Goal: Task Accomplishment & Management: Complete application form

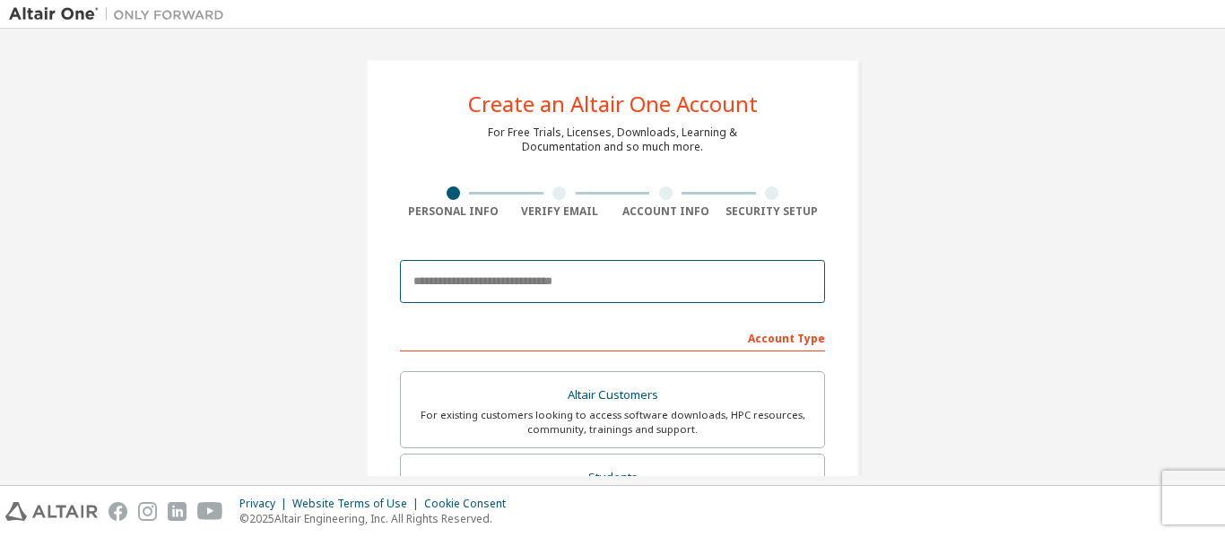
click at [597, 280] on input "email" at bounding box center [612, 281] width 425 height 43
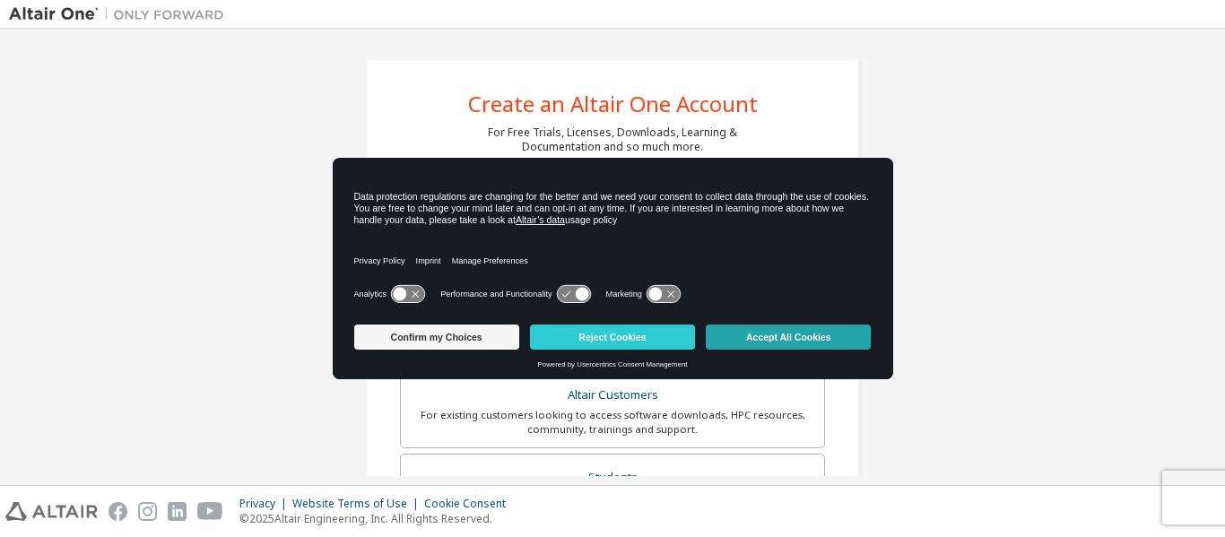
click at [774, 349] on button "Accept All Cookies" at bounding box center [788, 337] width 165 height 25
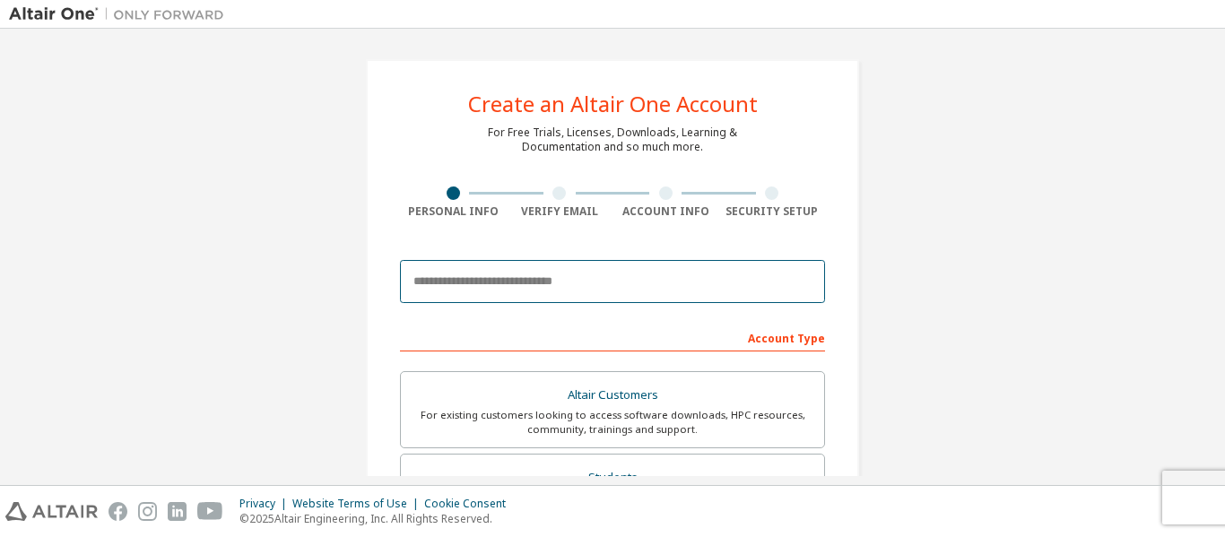
click at [495, 280] on input "email" at bounding box center [612, 281] width 425 height 43
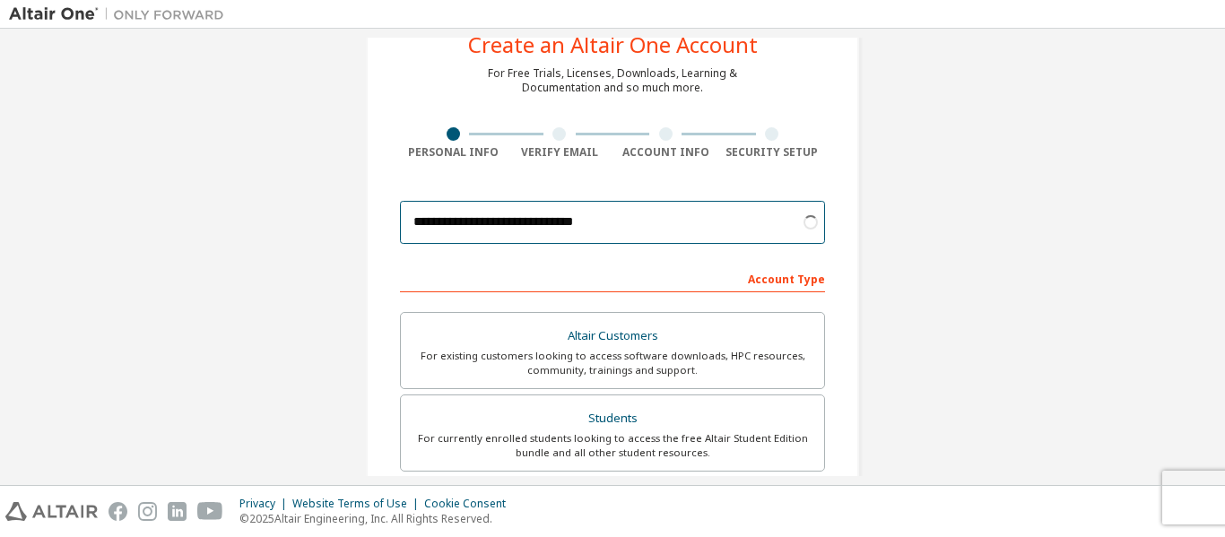
scroll to position [90, 0]
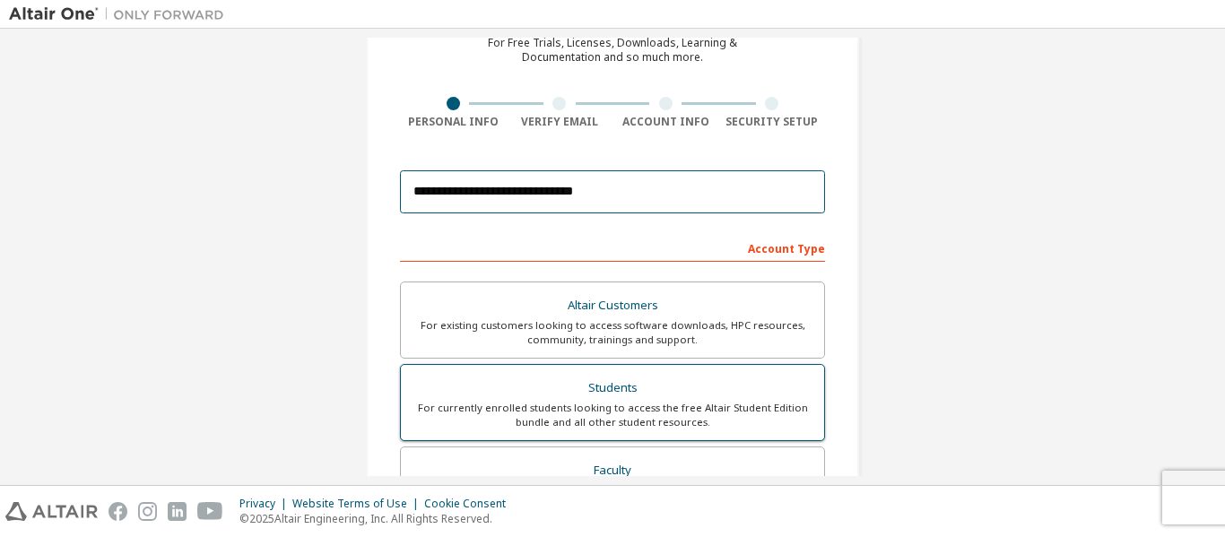
type input "**********"
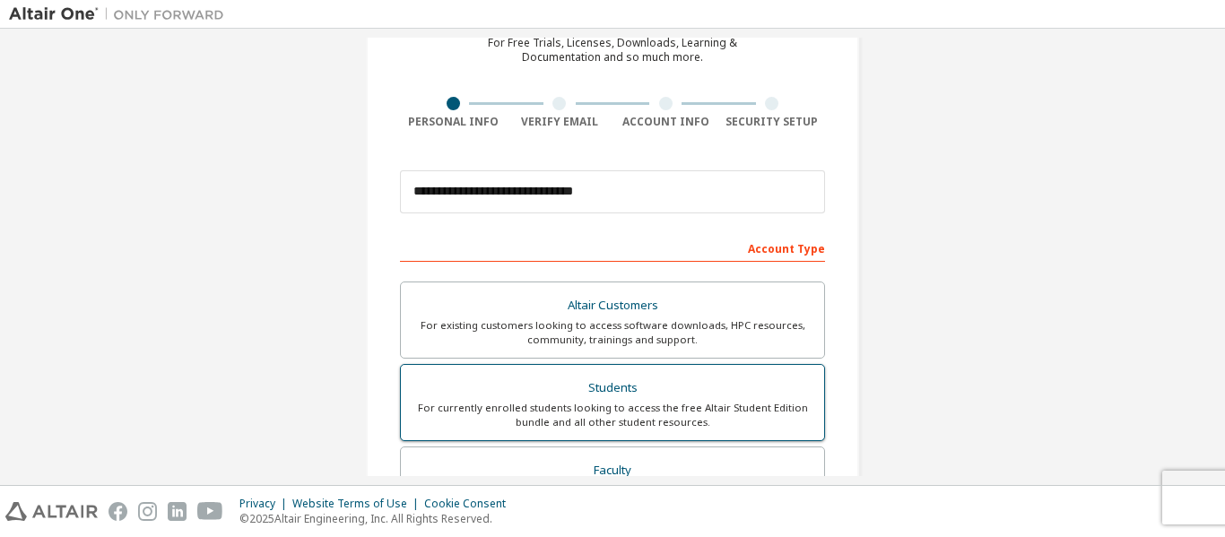
click at [640, 373] on label "Students For currently enrolled students looking to access the free Altair Stud…" at bounding box center [612, 402] width 425 height 77
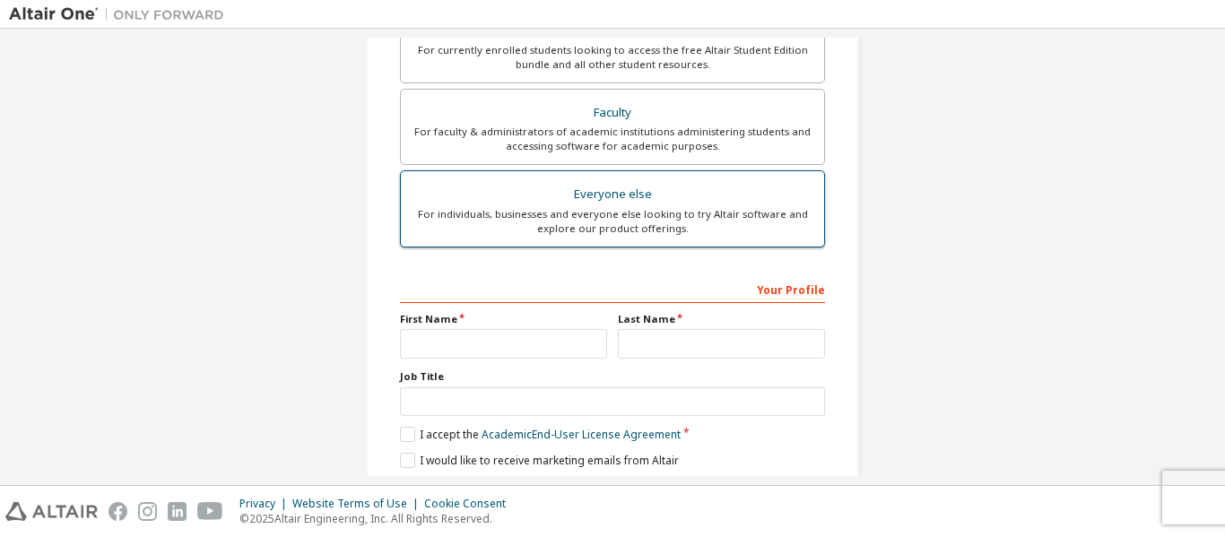
scroll to position [448, 0]
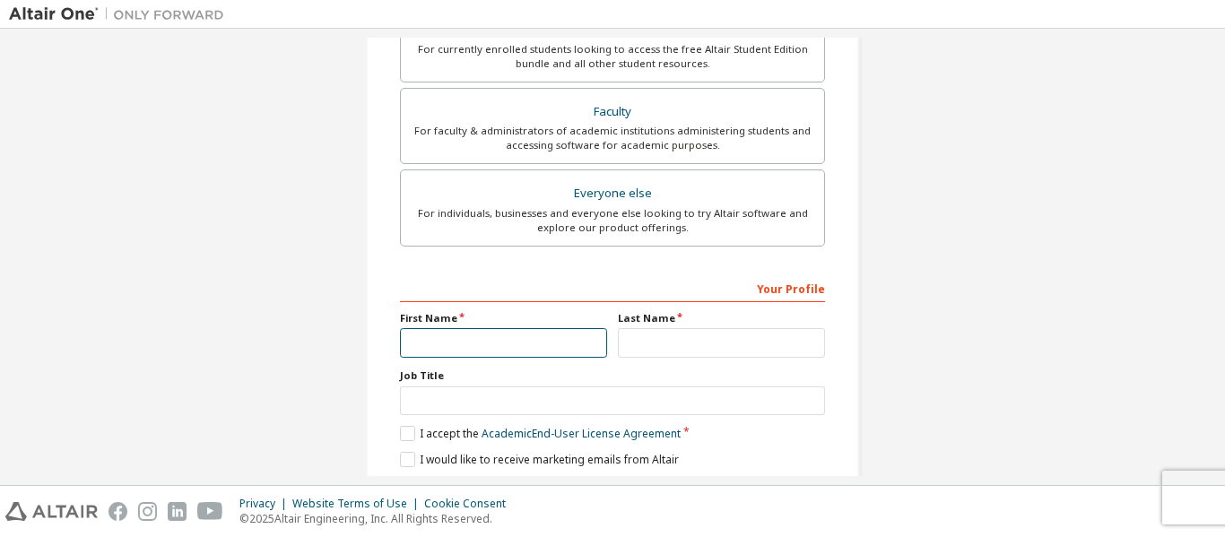
click at [571, 340] on input "text" at bounding box center [503, 343] width 207 height 30
type input "***"
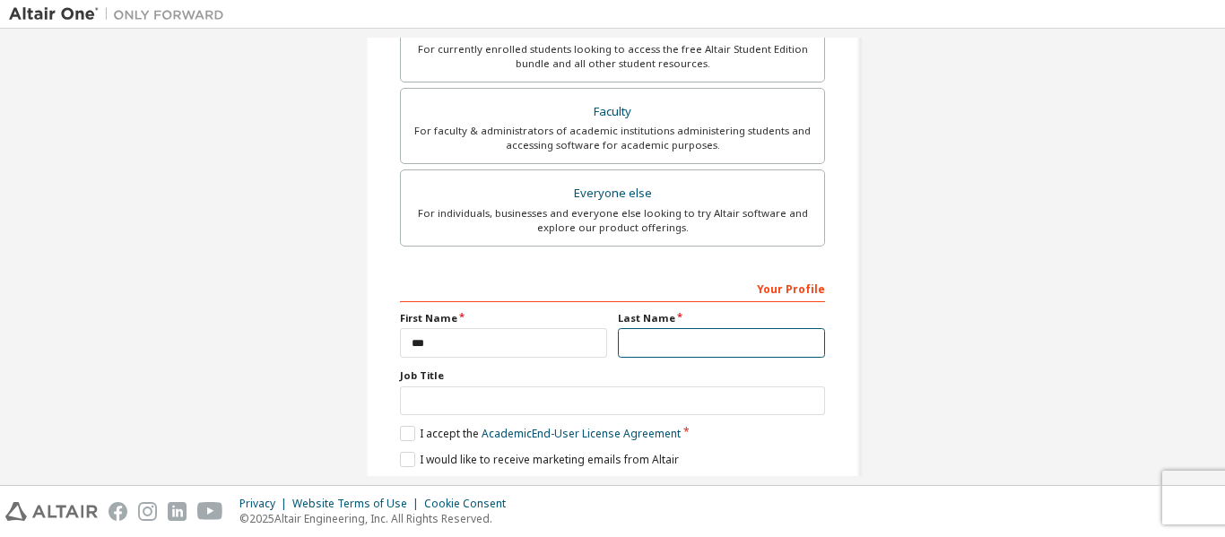
click at [626, 349] on input "text" at bounding box center [721, 343] width 207 height 30
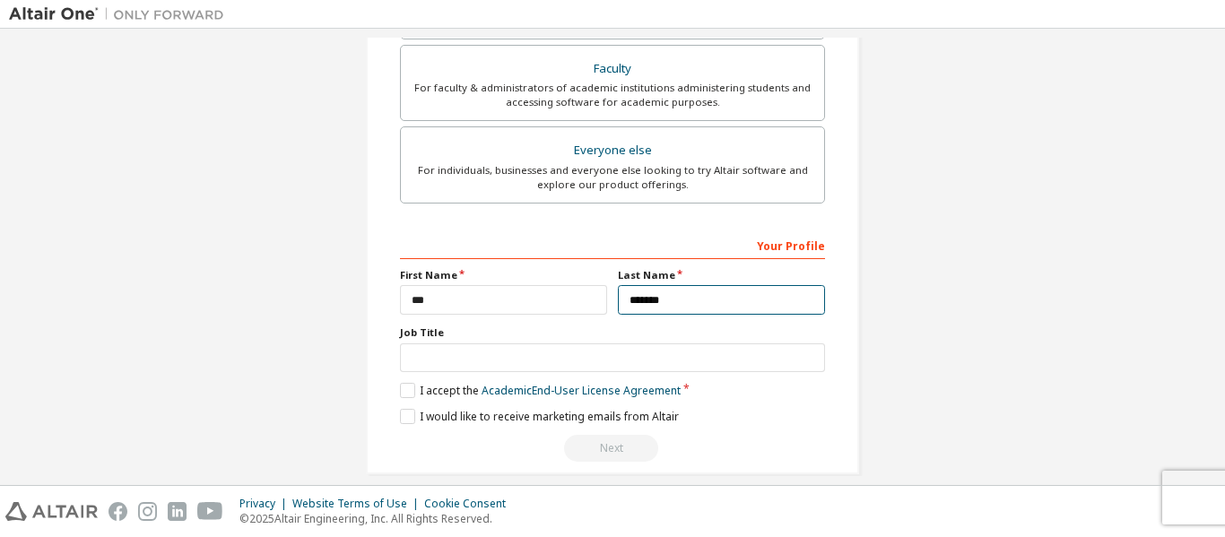
scroll to position [511, 0]
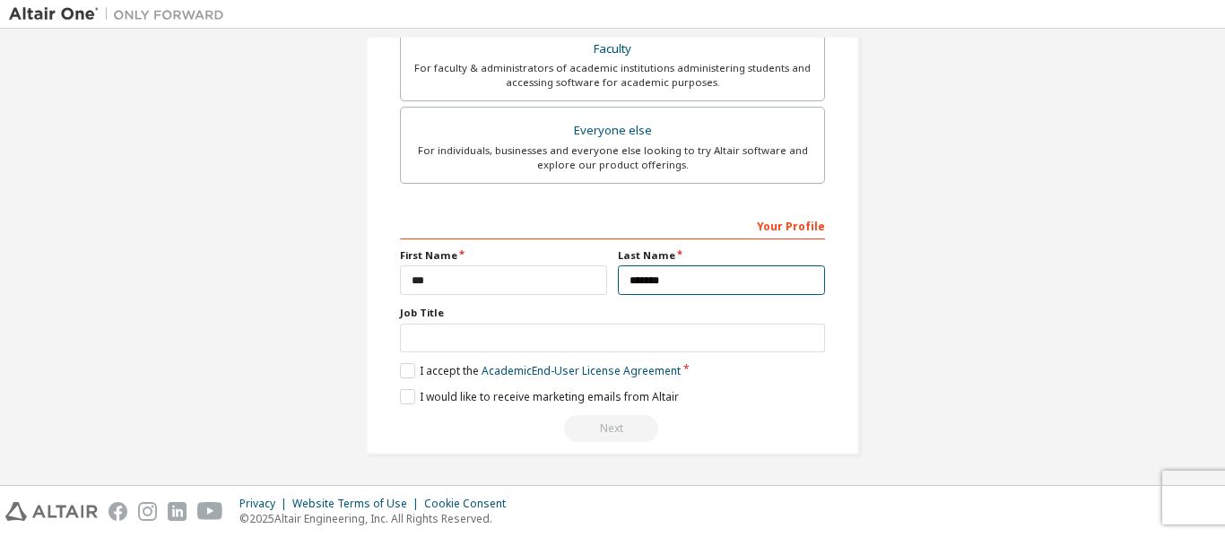
type input "*******"
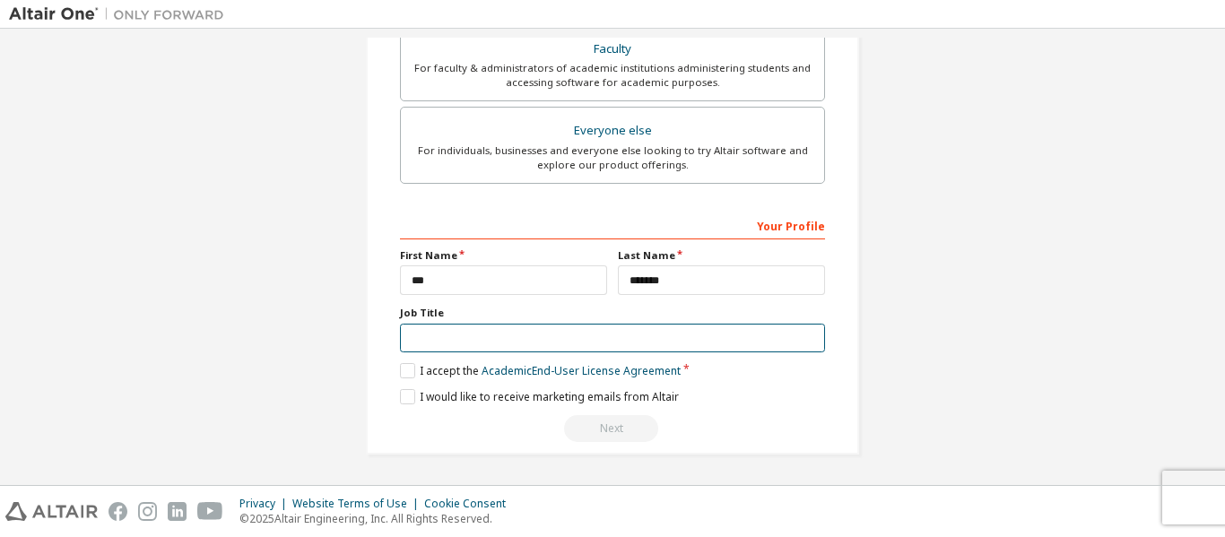
click at [457, 338] on input "text" at bounding box center [612, 339] width 425 height 30
type input "*******"
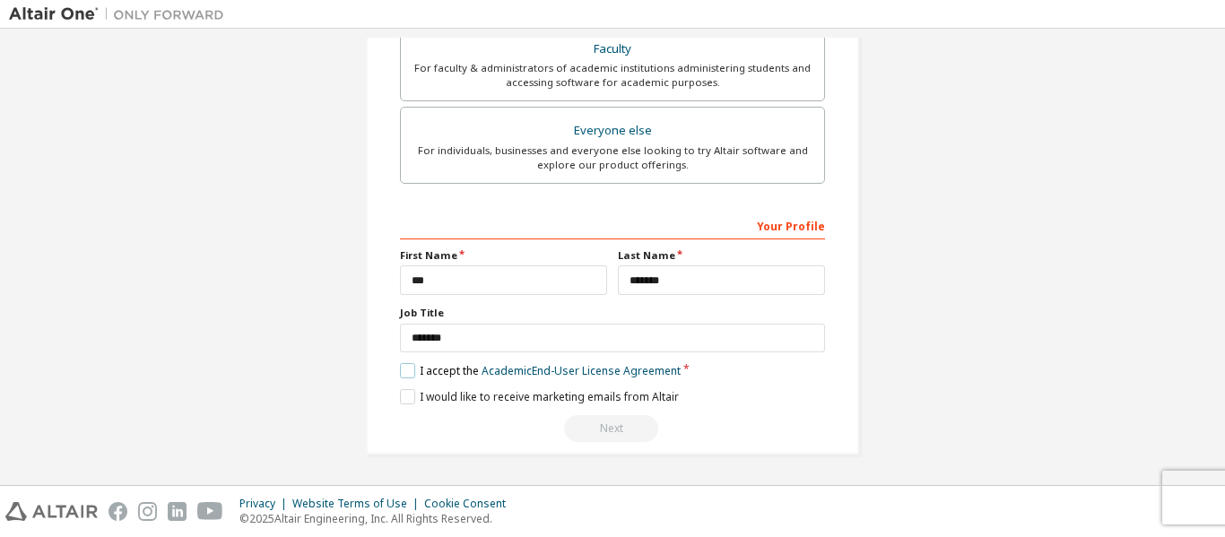
click at [410, 369] on label "I accept the Academic End-User License Agreement" at bounding box center [540, 370] width 281 height 15
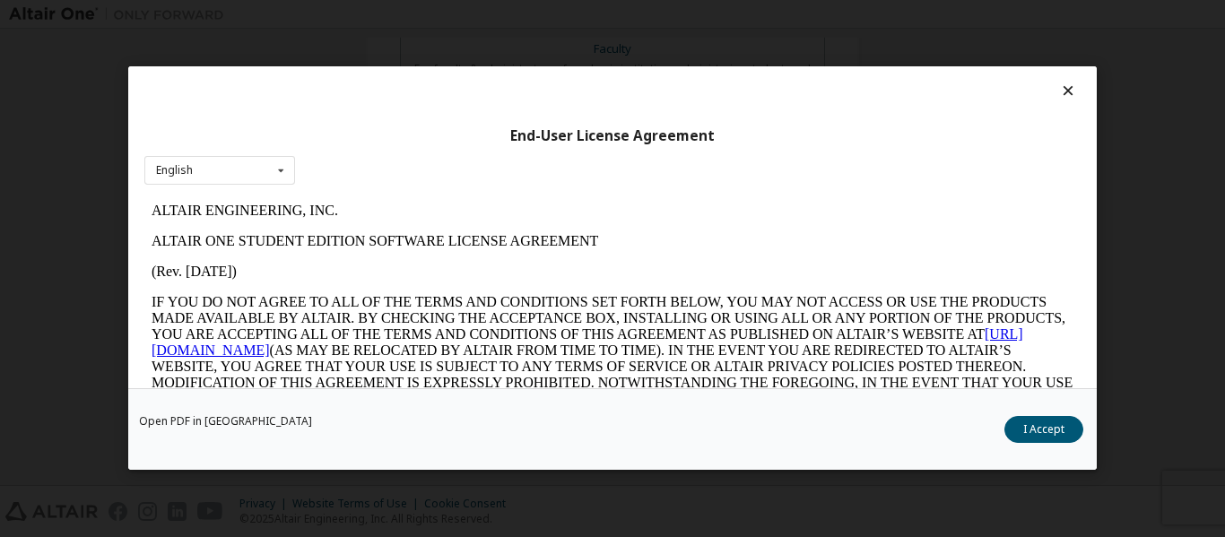
scroll to position [0, 0]
click at [1049, 440] on button "I Accept" at bounding box center [1044, 430] width 79 height 27
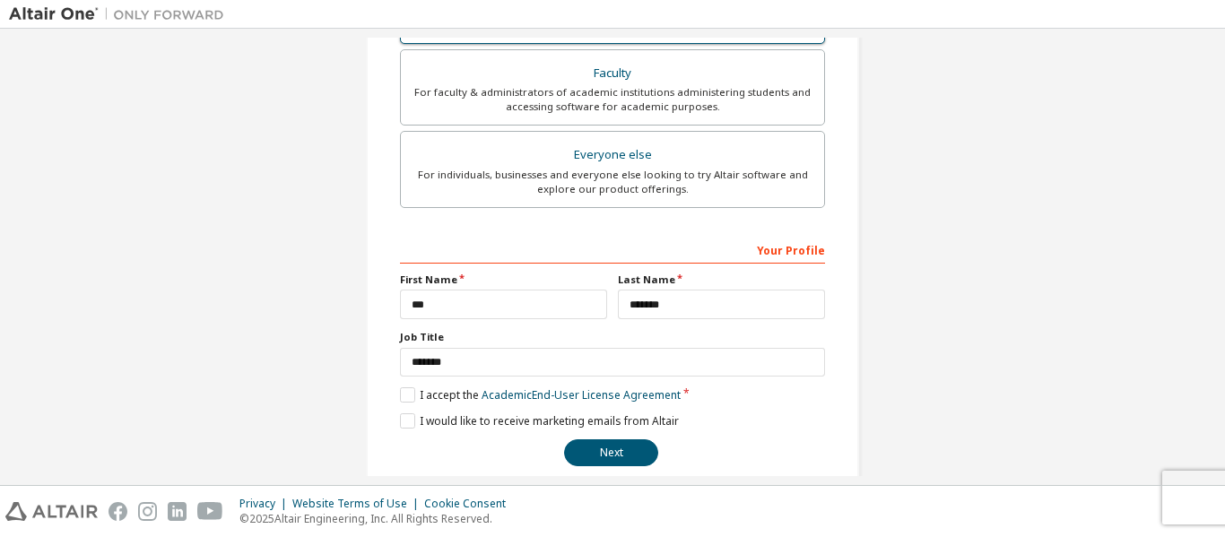
scroll to position [511, 0]
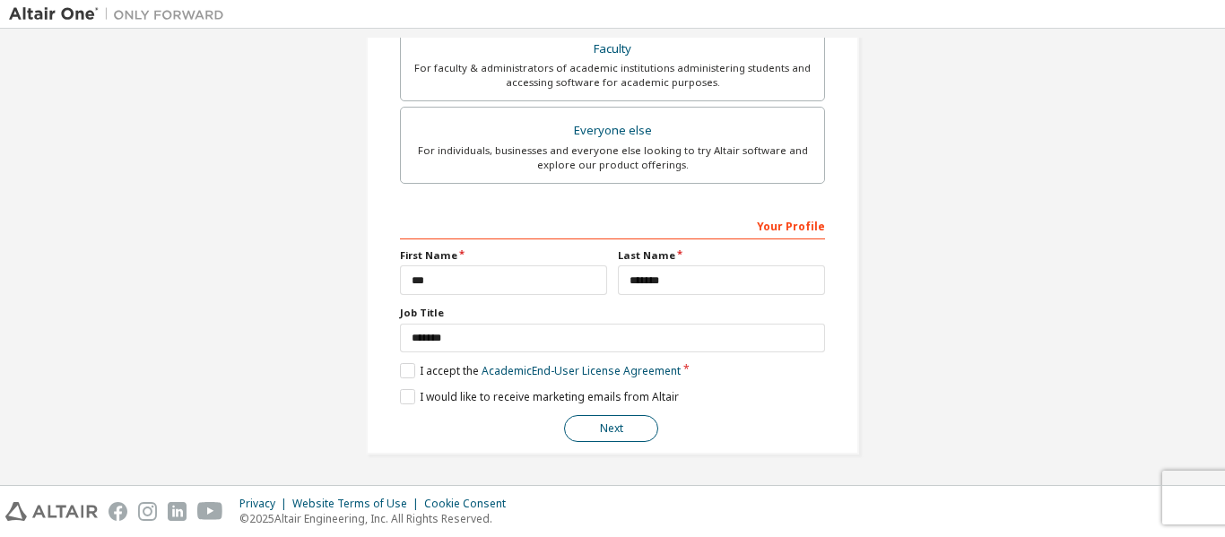
click at [591, 423] on button "Next" at bounding box center [611, 428] width 94 height 27
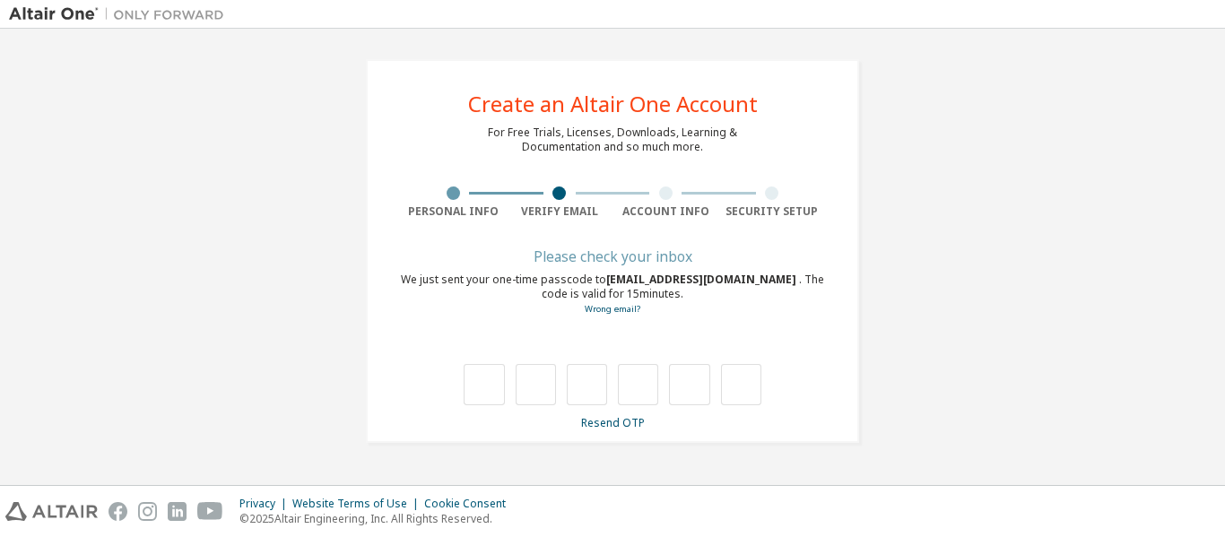
scroll to position [0, 0]
type input "*"
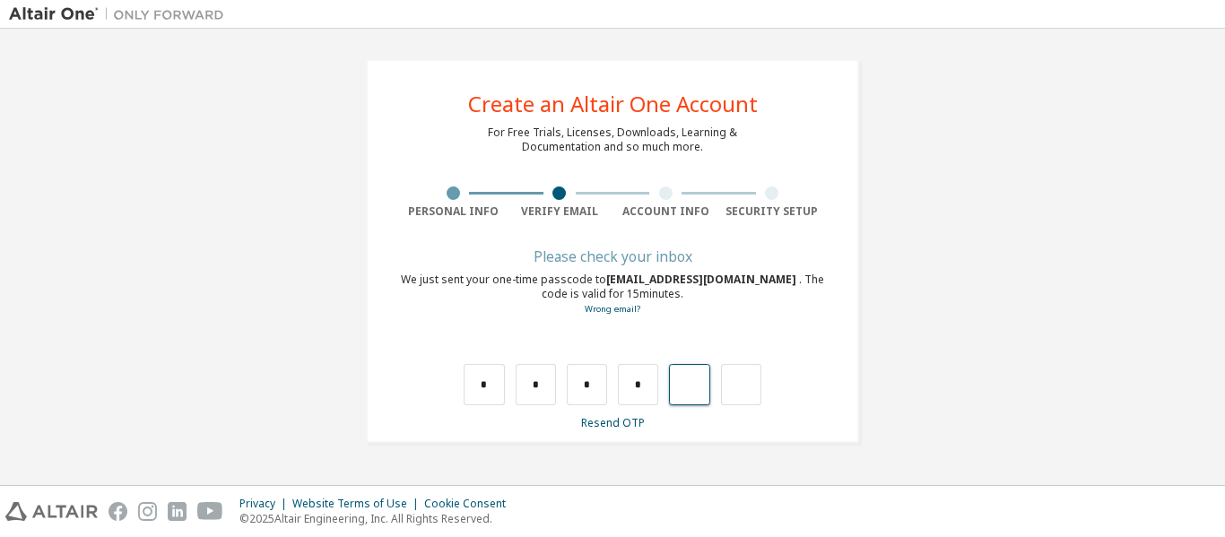
type input "*"
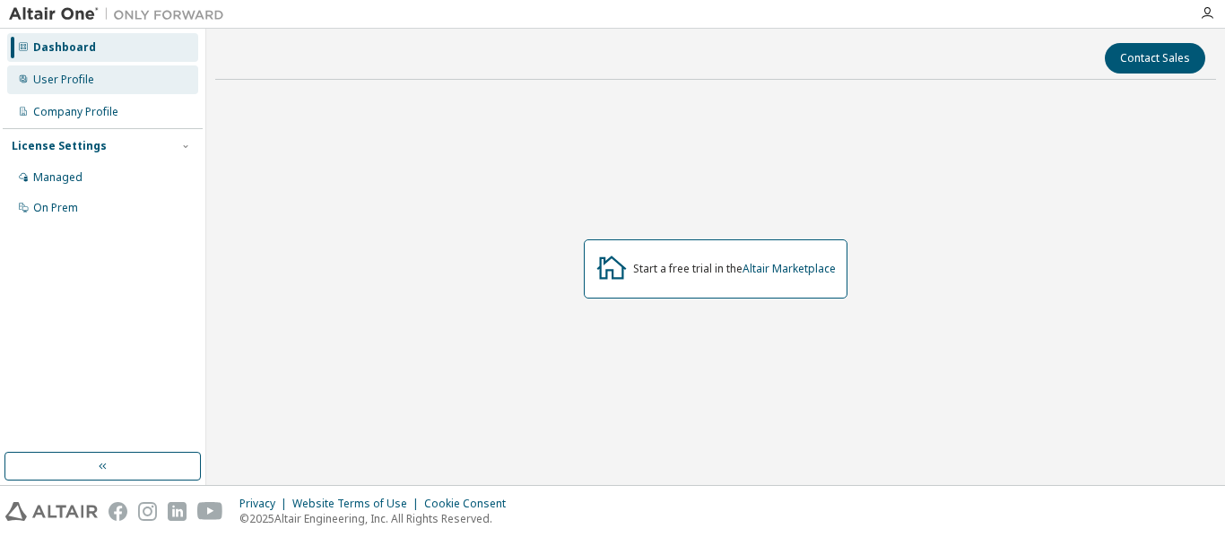
click at [91, 84] on div "User Profile" at bounding box center [63, 80] width 61 height 14
